Goal: Find specific page/section: Find specific page/section

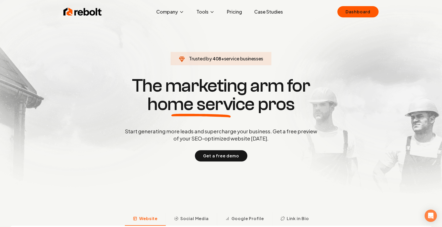
click at [347, 12] on link "Dashboard" at bounding box center [357, 11] width 41 height 11
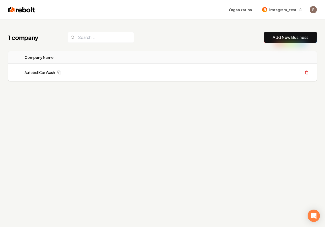
click at [191, 43] on div "1 company Add New Business" at bounding box center [162, 37] width 309 height 11
click at [239, 25] on div "1 company Add New Business Logo Company Name Actions Autobell Car Wash Create O…" at bounding box center [162, 66] width 325 height 94
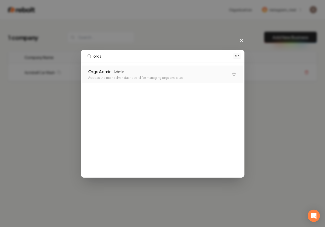
type input "orgs"
click at [145, 73] on div "Orgs Admin Admin" at bounding box center [158, 72] width 141 height 6
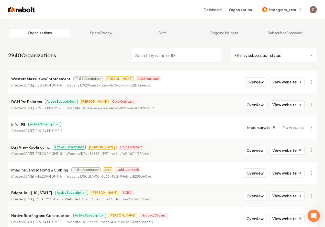
click at [188, 59] on input "search" at bounding box center [176, 55] width 89 height 14
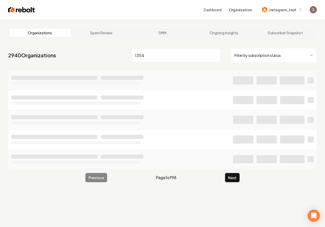
type input "1354"
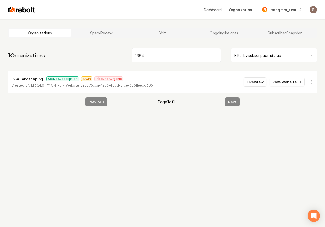
click at [179, 57] on input "1354" at bounding box center [176, 55] width 89 height 14
click at [262, 82] on button "Overview" at bounding box center [255, 81] width 23 height 9
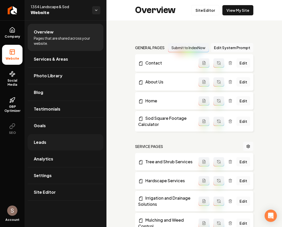
click at [50, 147] on link "Leads" at bounding box center [66, 142] width 76 height 16
